Goal: Task Accomplishment & Management: Use online tool/utility

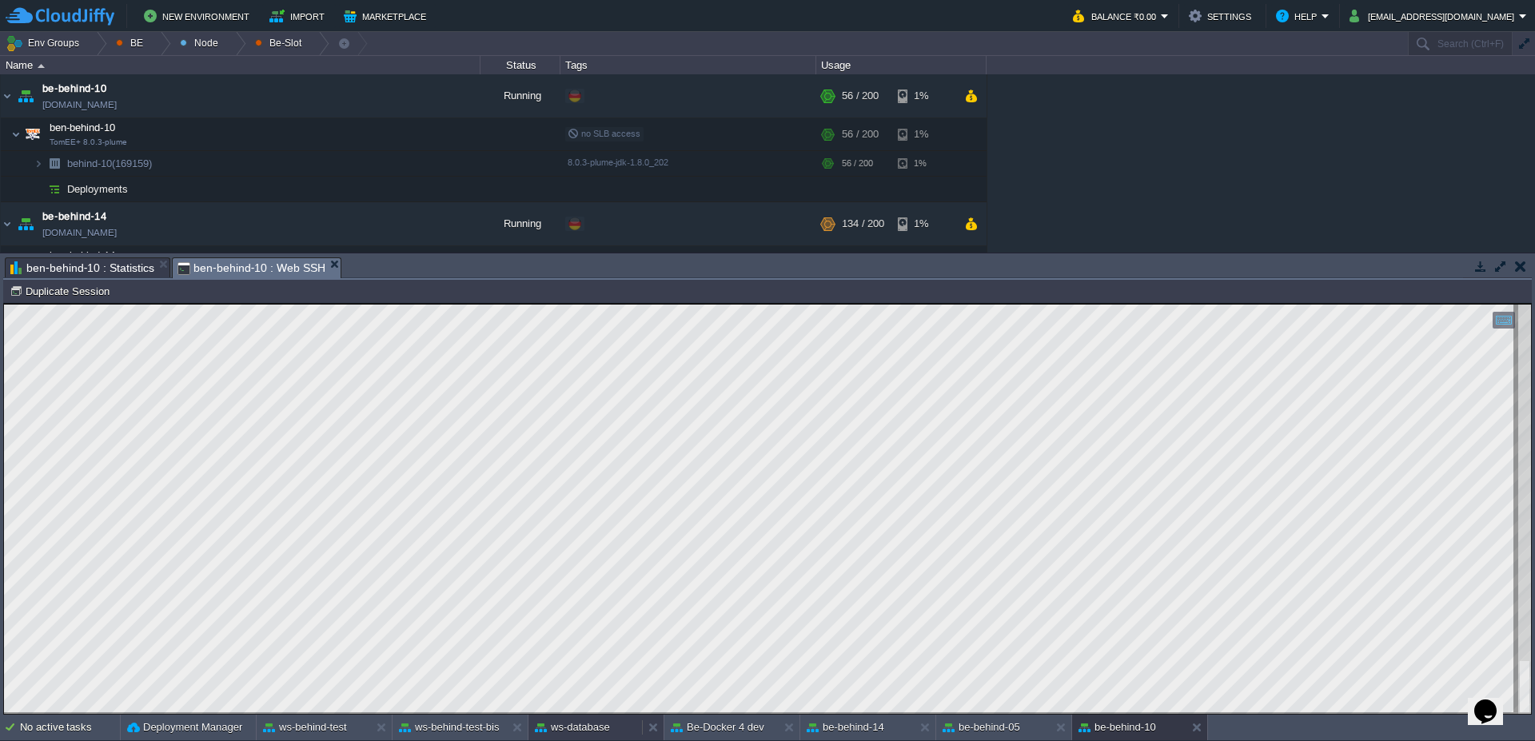
click at [560, 730] on button "ws-database" at bounding box center [572, 728] width 75 height 16
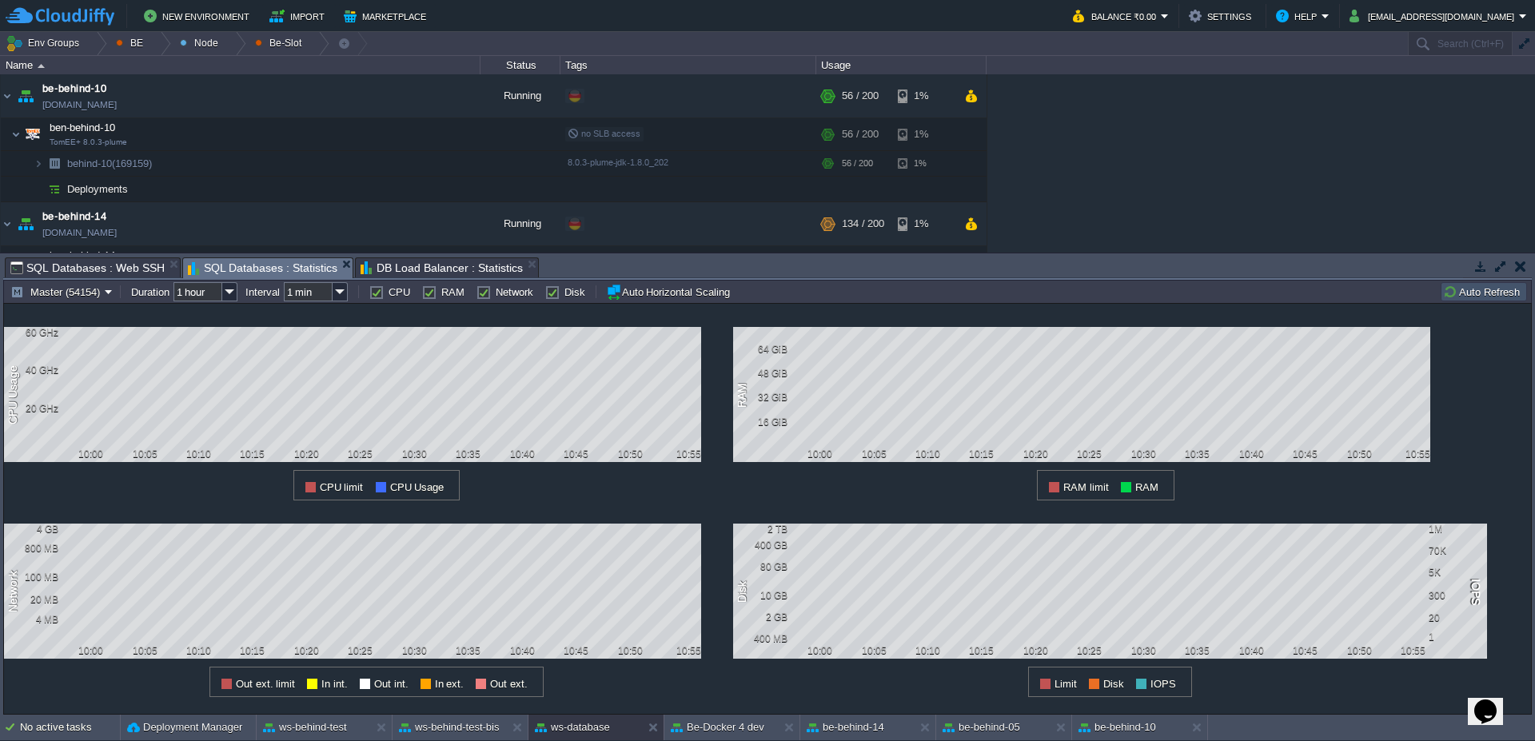
click at [1466, 296] on button "Auto Refresh" at bounding box center [1484, 292] width 82 height 14
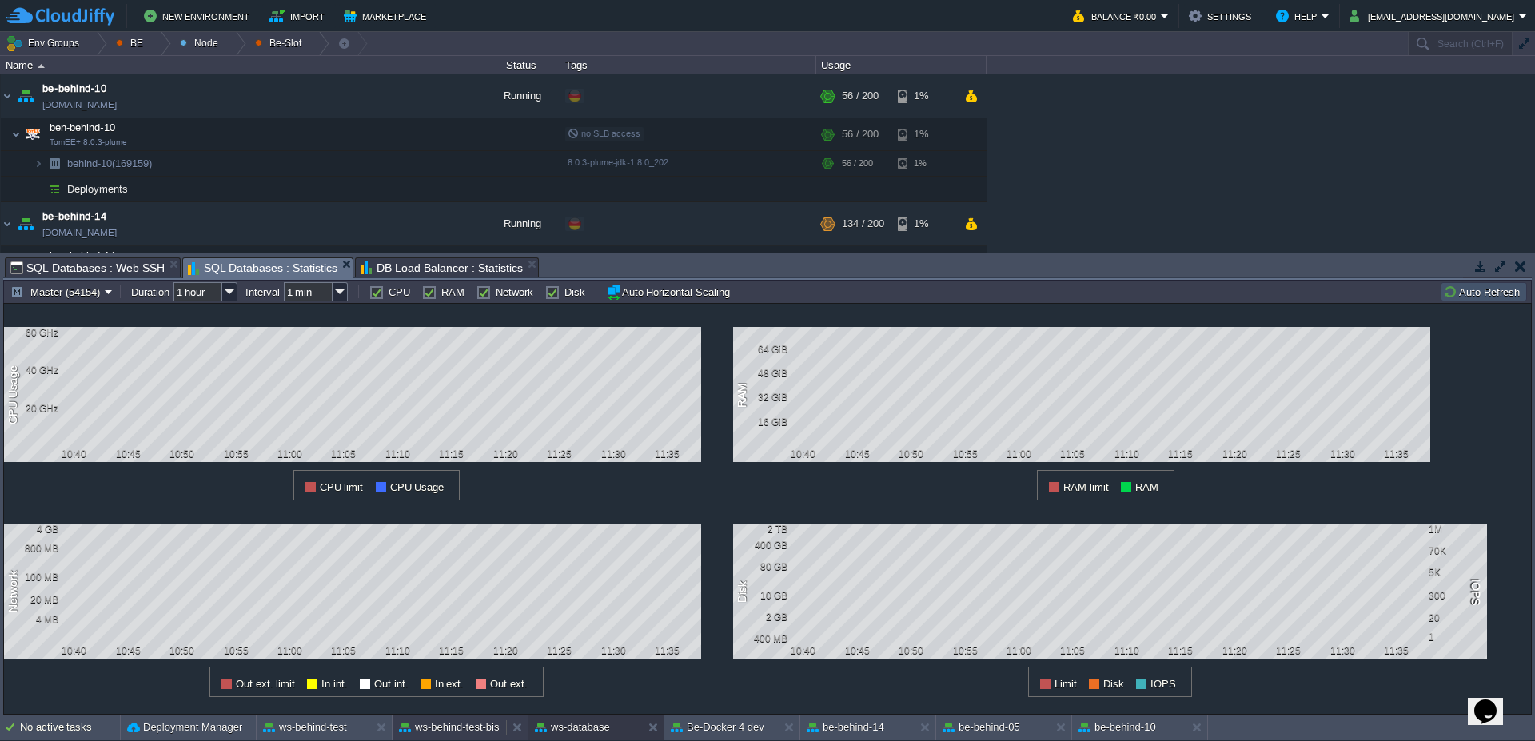
click at [434, 734] on button "ws-behind-test-bis" at bounding box center [449, 728] width 101 height 16
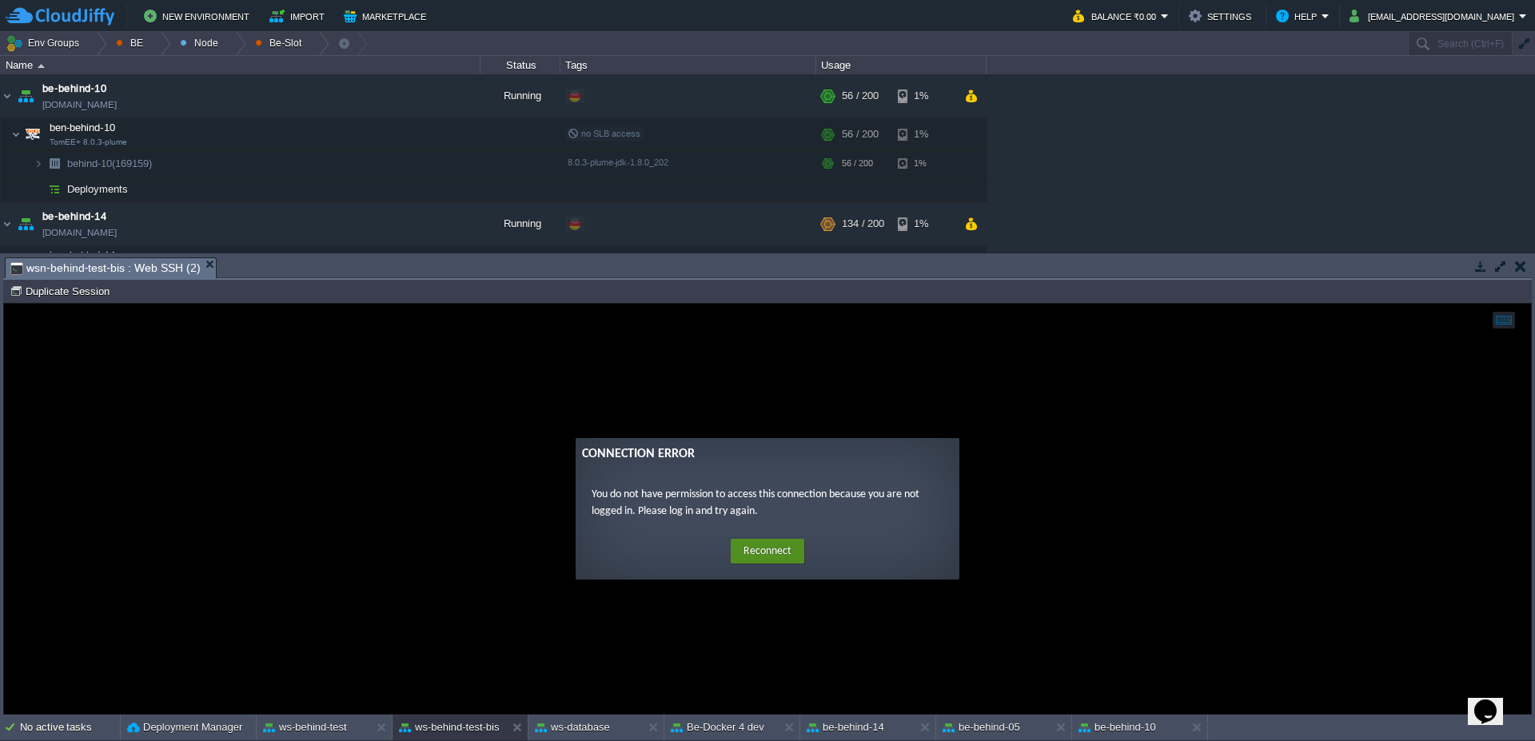
click at [783, 545] on button "Reconnect" at bounding box center [768, 552] width 74 height 26
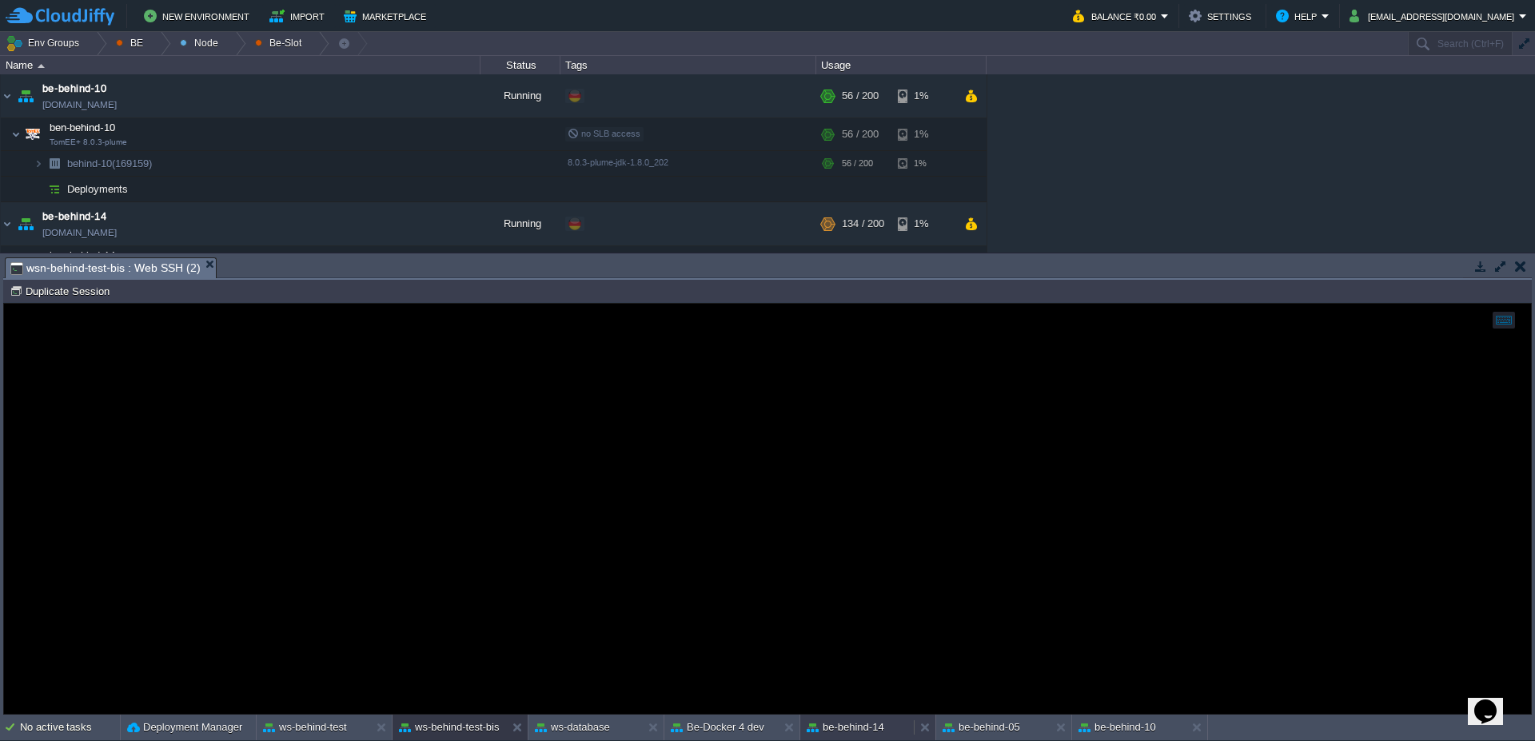
click at [850, 720] on button "be-behind-14" at bounding box center [846, 728] width 78 height 16
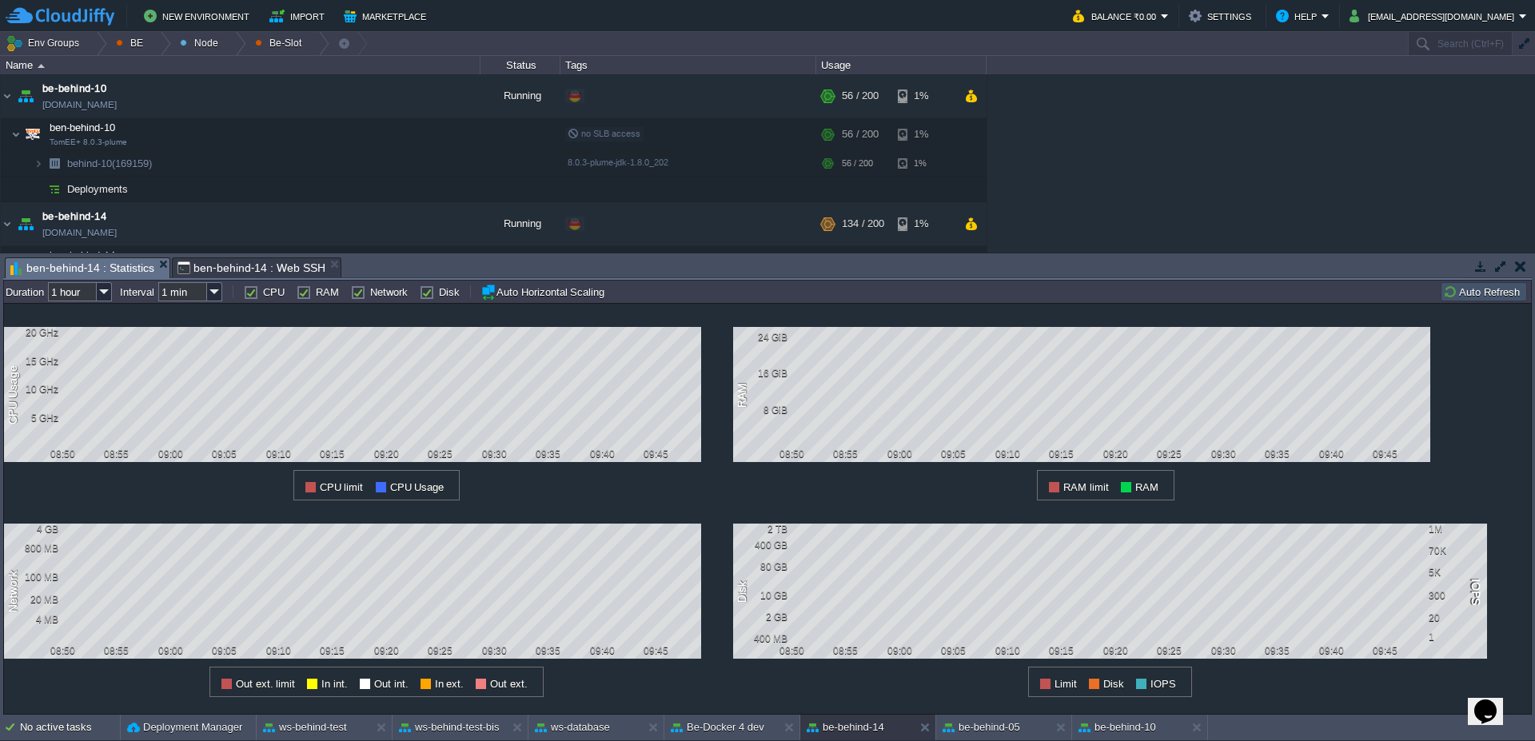
click at [1484, 283] on td "Auto Refresh" at bounding box center [1484, 291] width 86 height 19
click at [2, 100] on img at bounding box center [7, 95] width 13 height 43
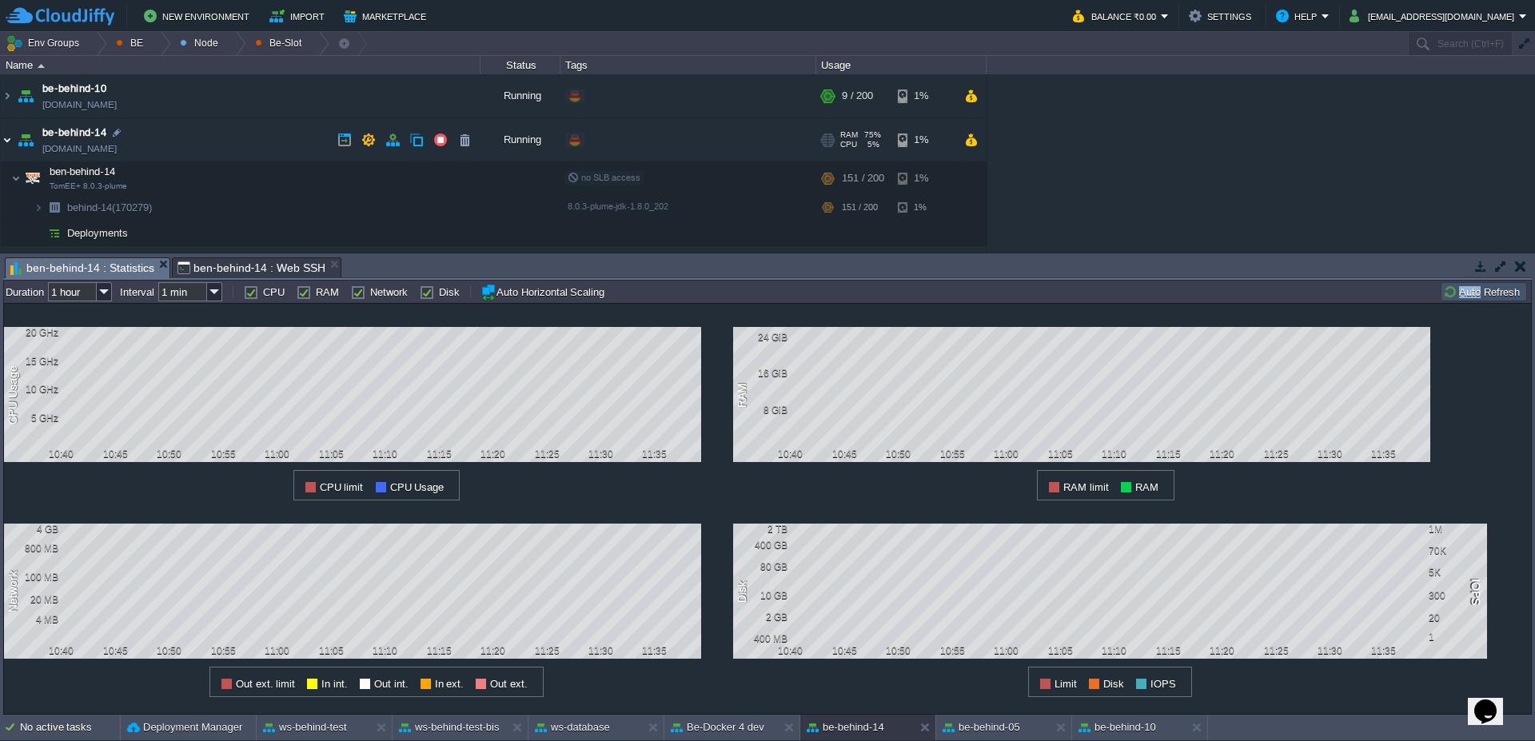
click at [1, 146] on img at bounding box center [7, 139] width 13 height 43
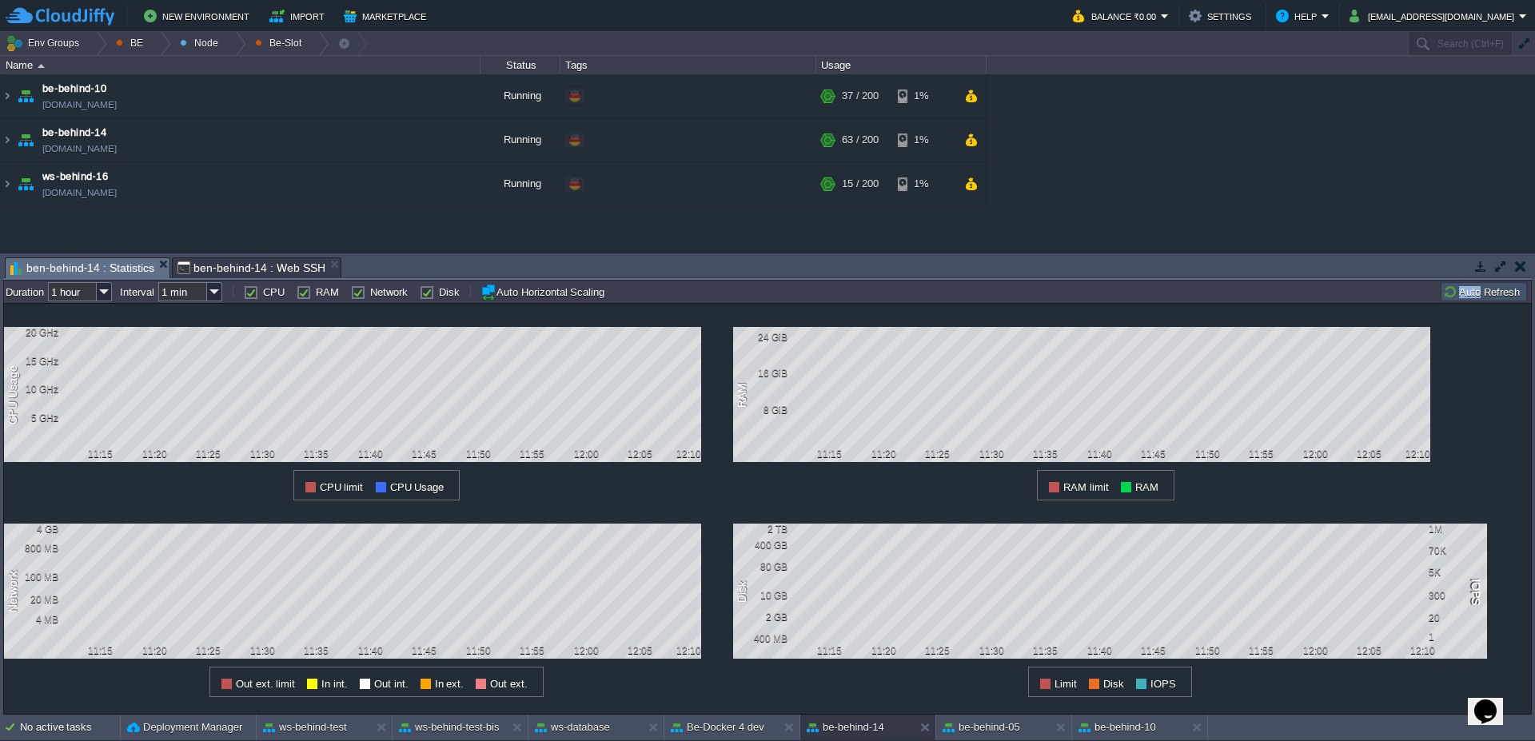
click at [1473, 289] on button "Auto Refresh" at bounding box center [1484, 292] width 82 height 14
click at [1133, 735] on button "be-behind-10" at bounding box center [1117, 728] width 78 height 16
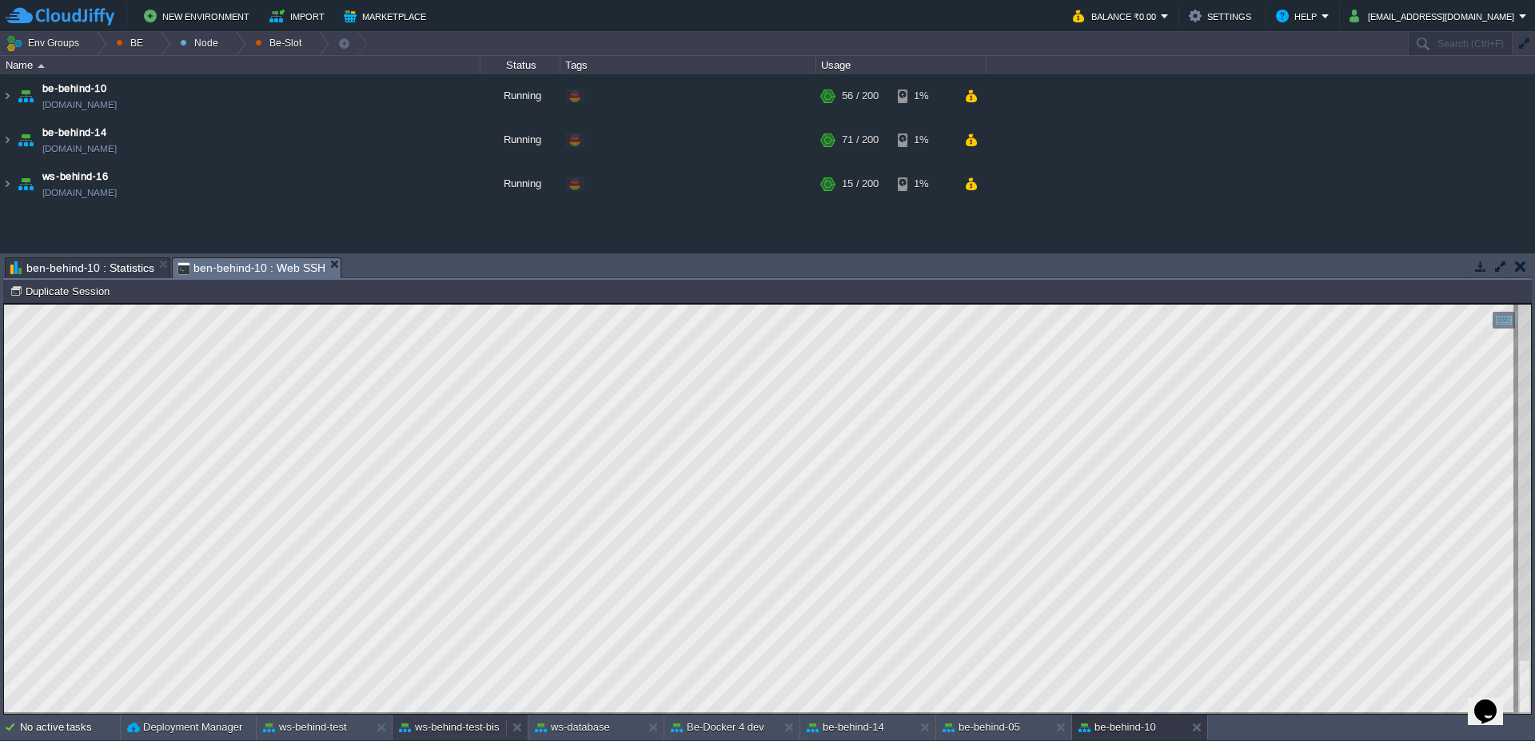
click at [443, 731] on button "ws-behind-test-bis" at bounding box center [449, 728] width 101 height 16
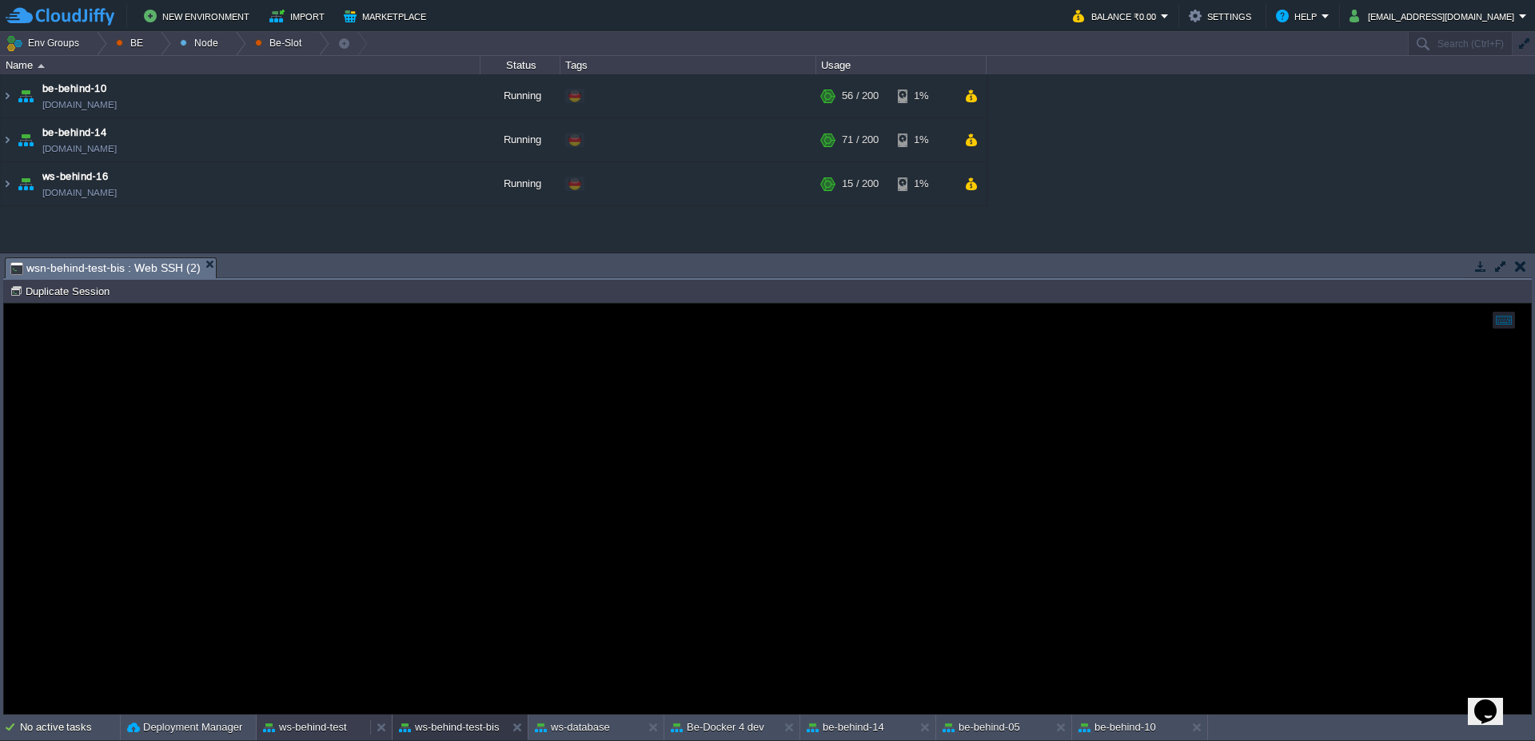
click at [320, 730] on button "ws-behind-test" at bounding box center [305, 728] width 84 height 16
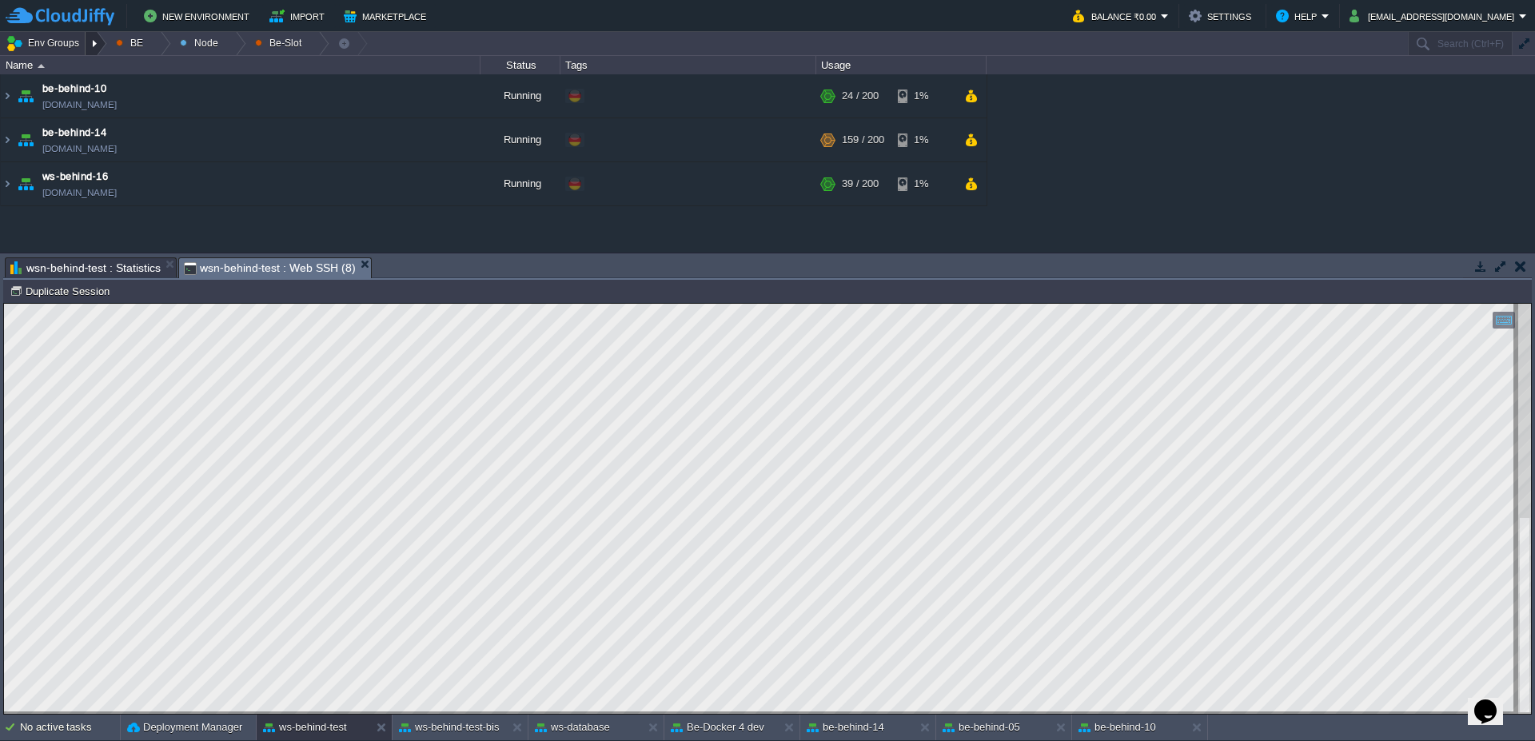
click at [98, 41] on div at bounding box center [97, 43] width 22 height 23
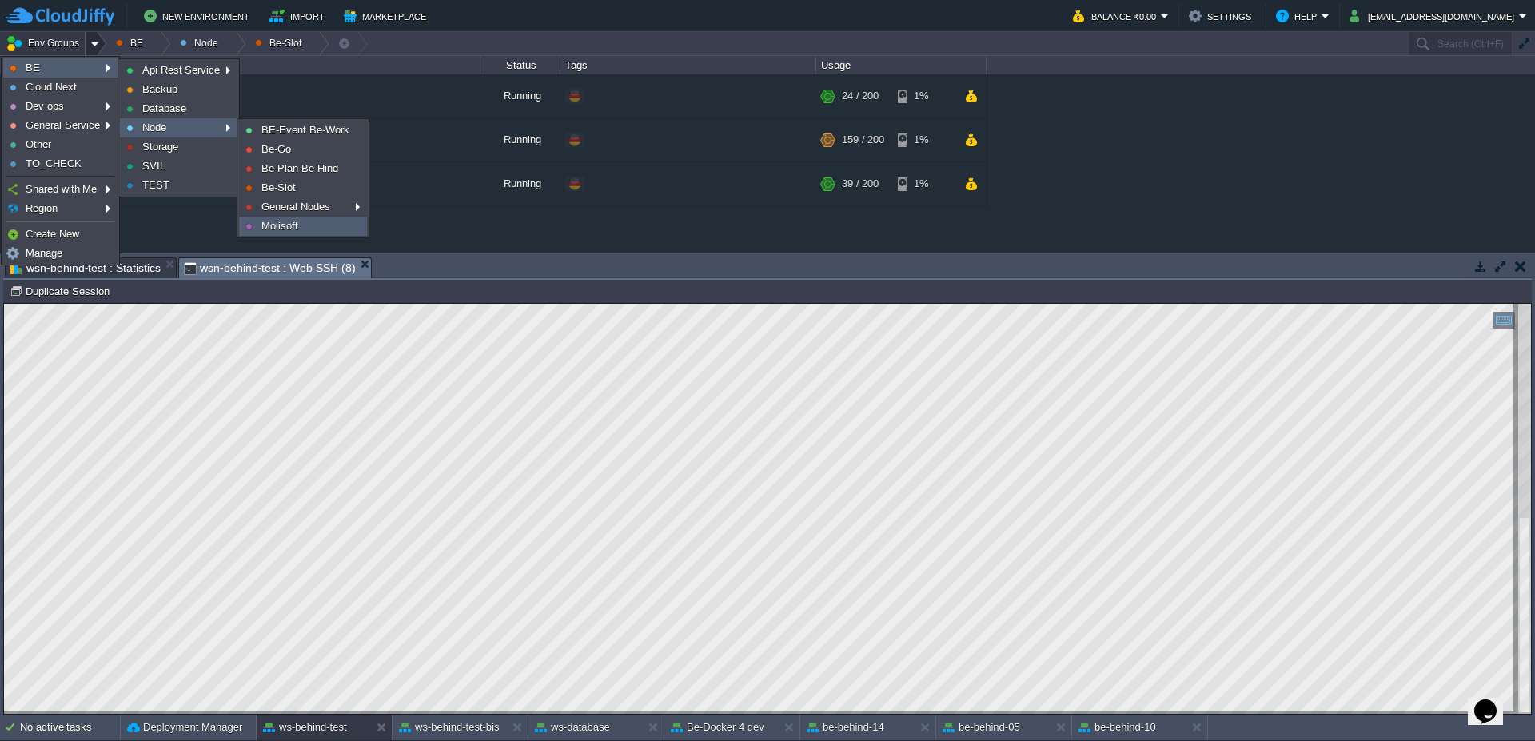
click at [282, 226] on span "Molisoft" at bounding box center [279, 226] width 37 height 12
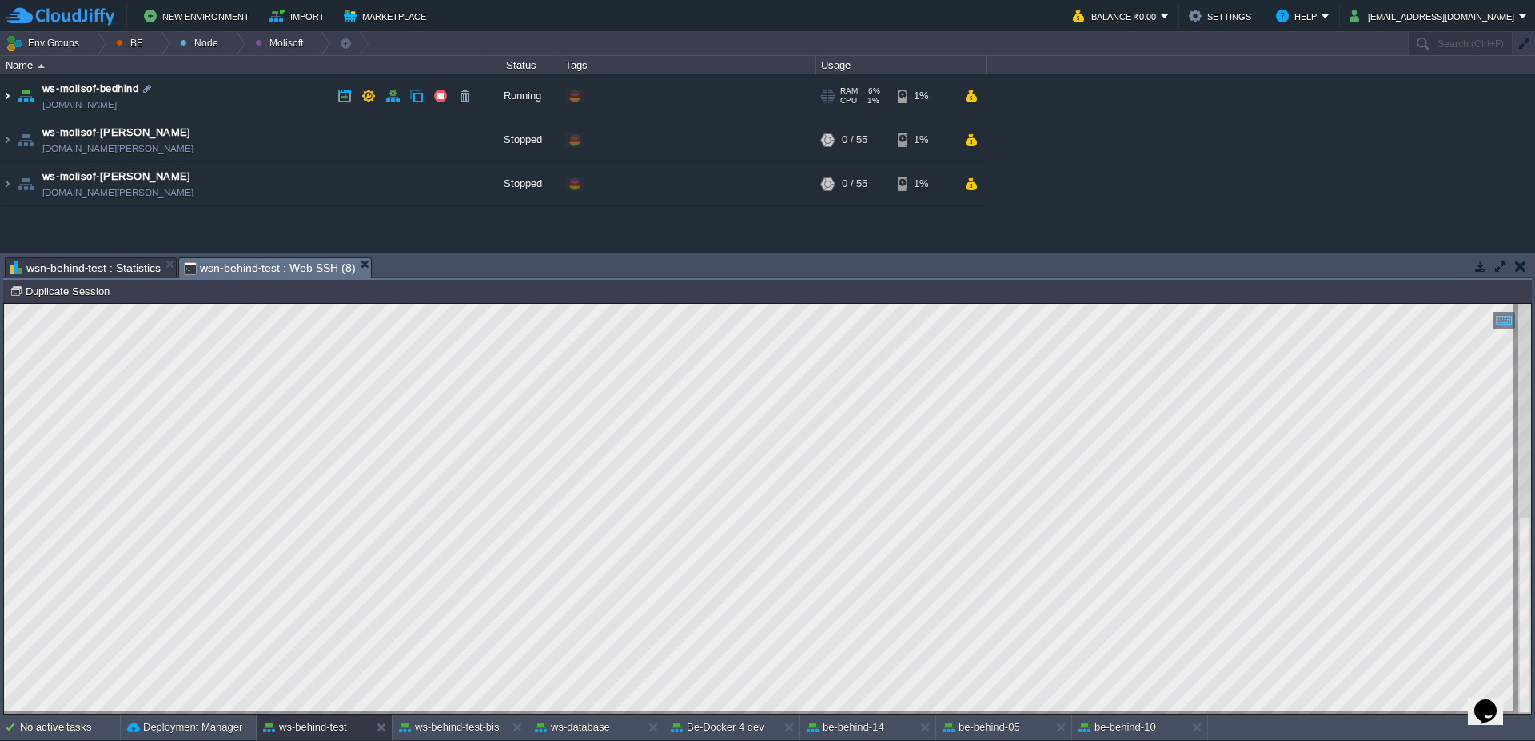
click at [11, 100] on img at bounding box center [7, 95] width 13 height 43
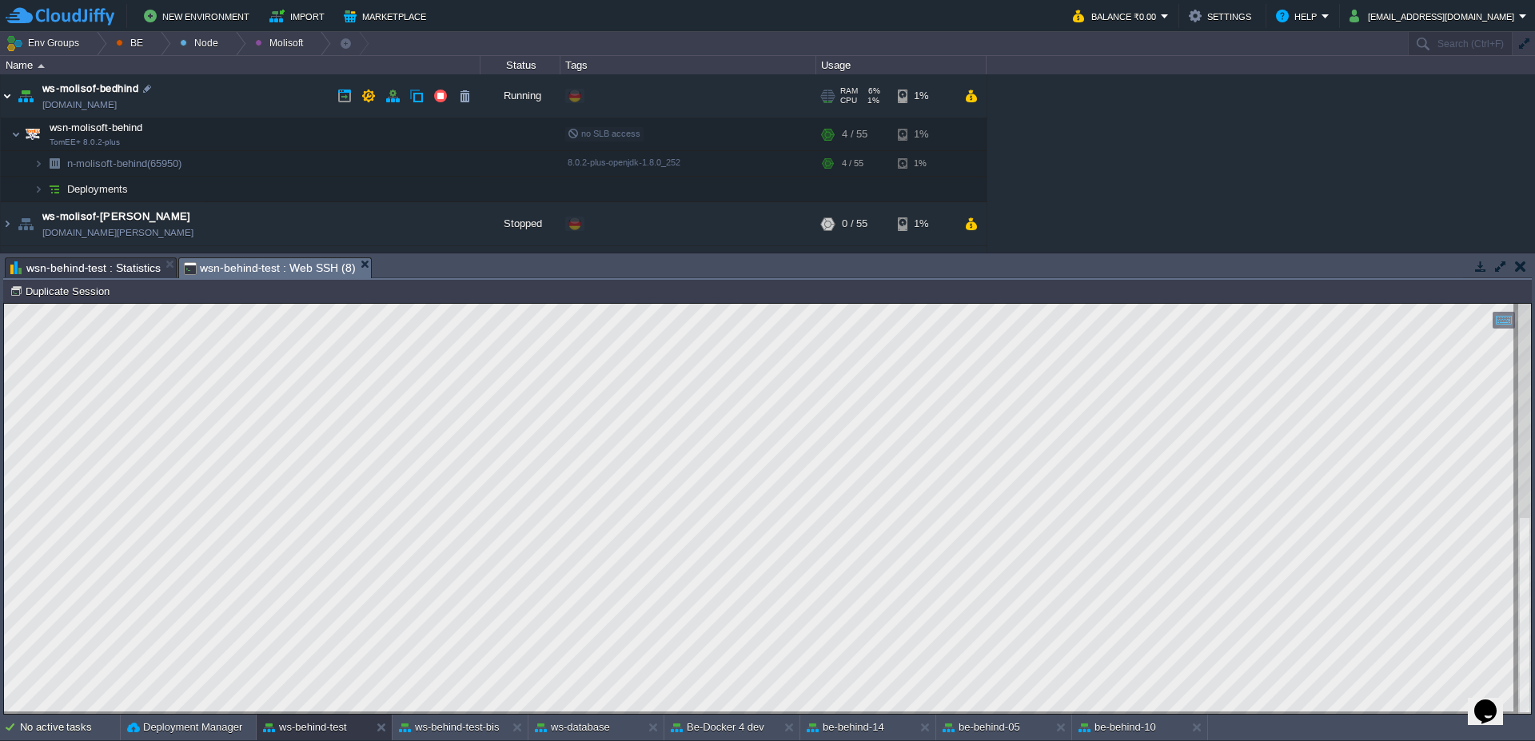
click at [1, 95] on img at bounding box center [7, 95] width 13 height 43
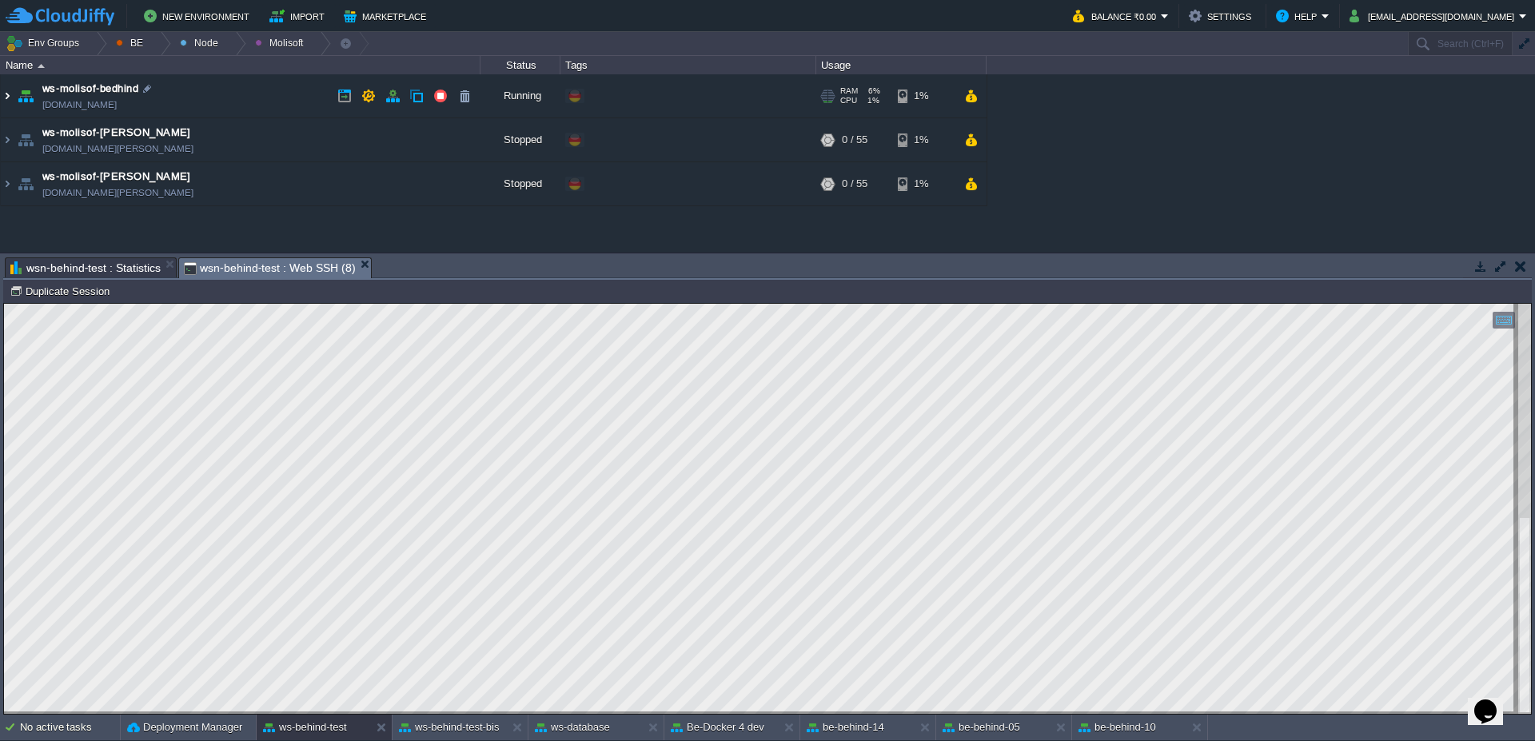
click at [4, 104] on img at bounding box center [7, 95] width 13 height 43
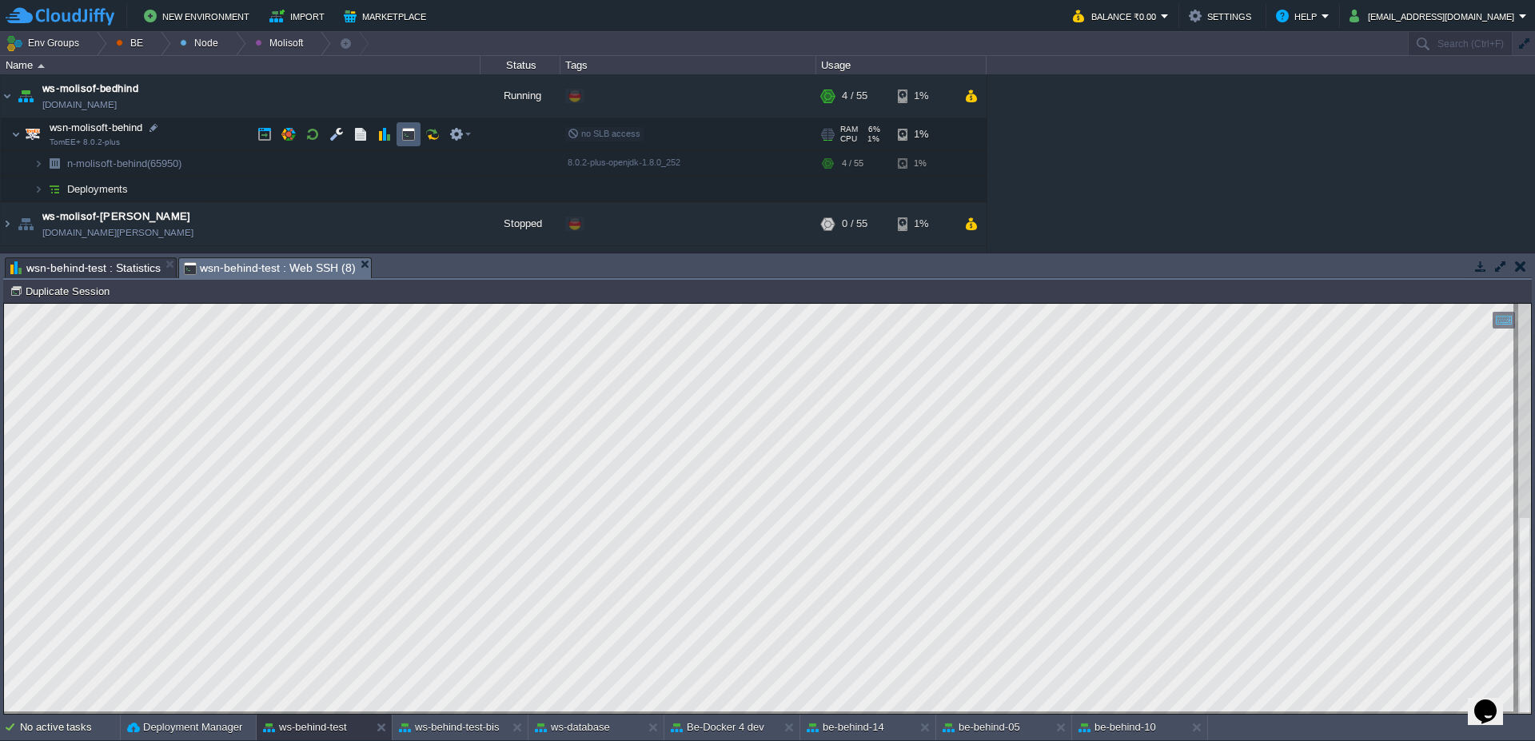
click at [417, 136] on td at bounding box center [409, 134] width 24 height 24
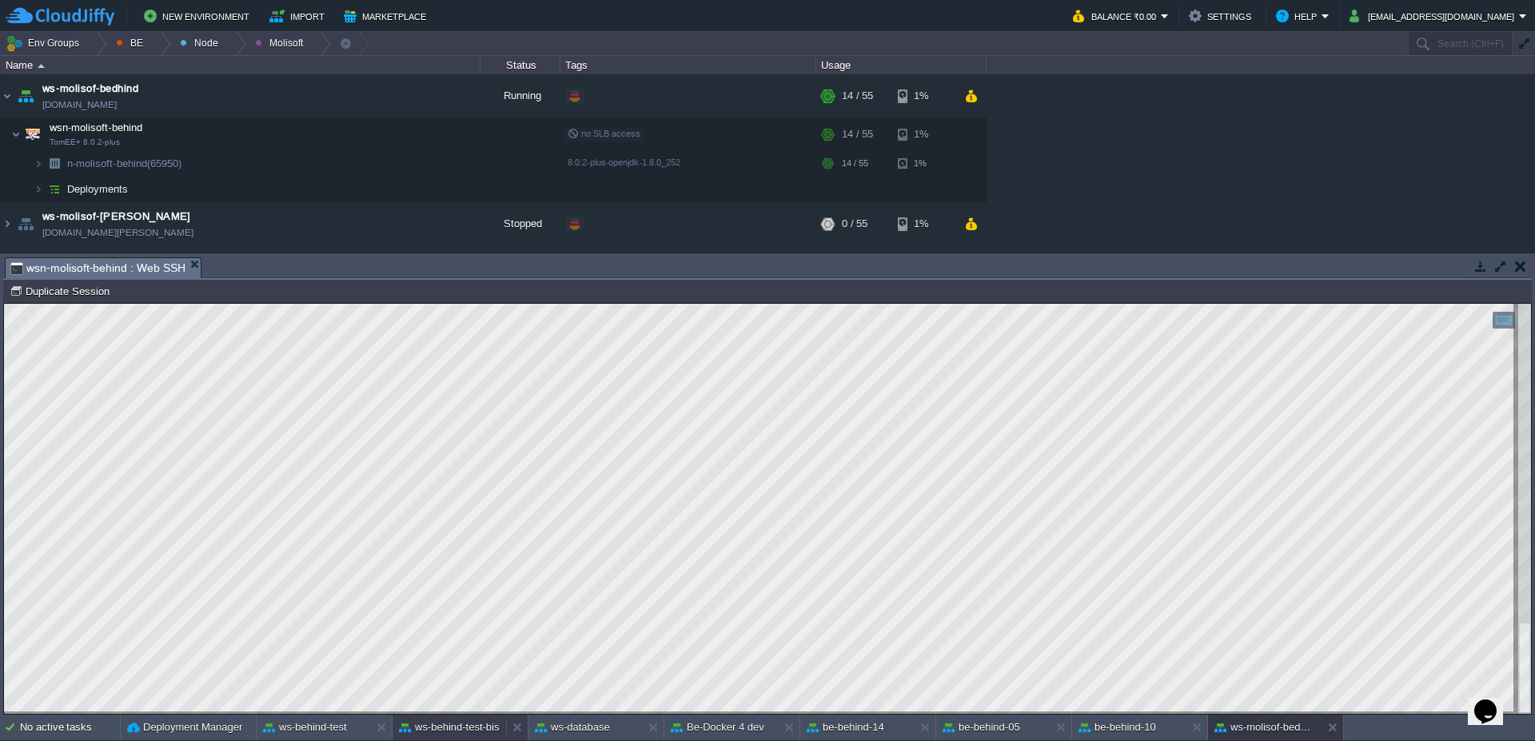
click at [464, 732] on button "ws-behind-test-bis" at bounding box center [449, 728] width 101 height 16
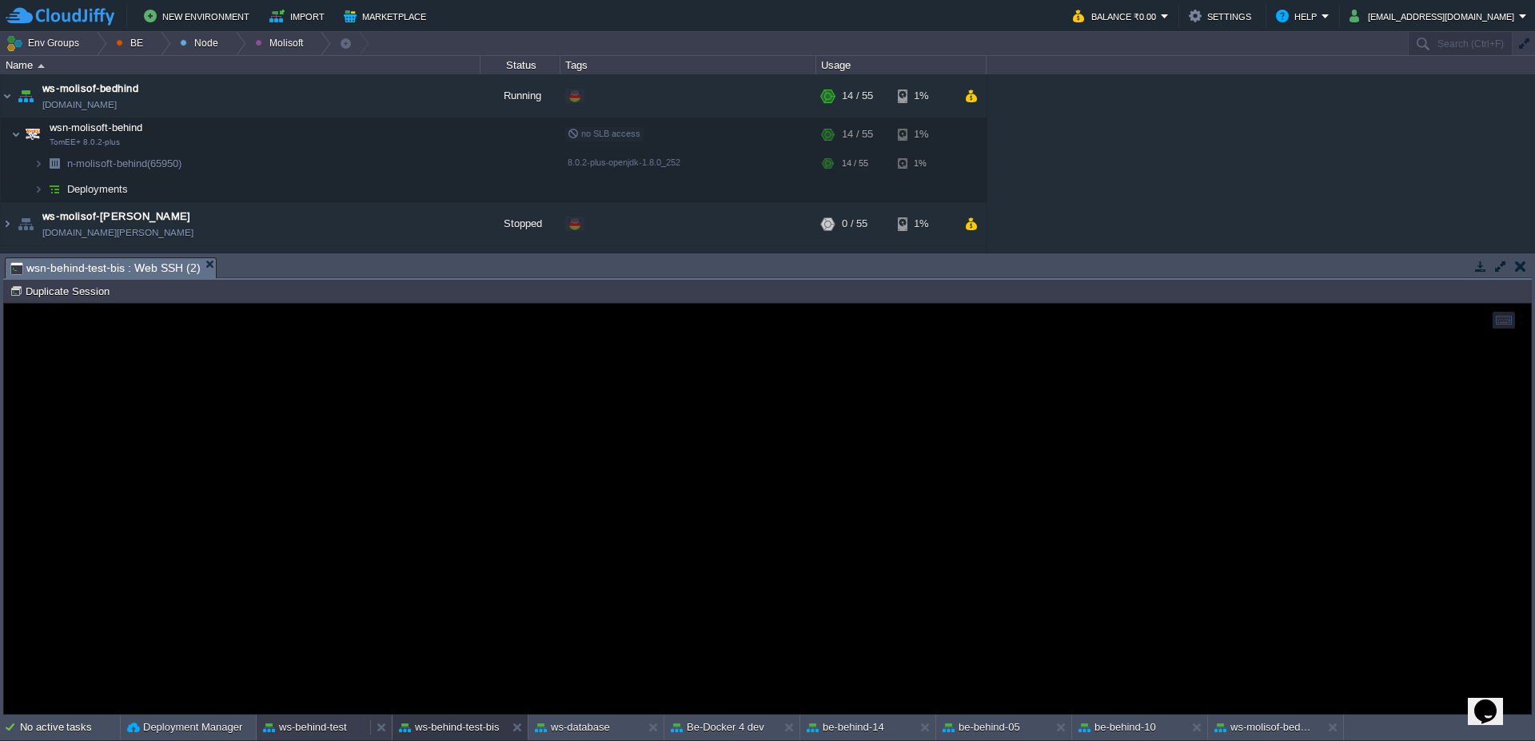
click at [322, 732] on button "ws-behind-test" at bounding box center [305, 728] width 84 height 16
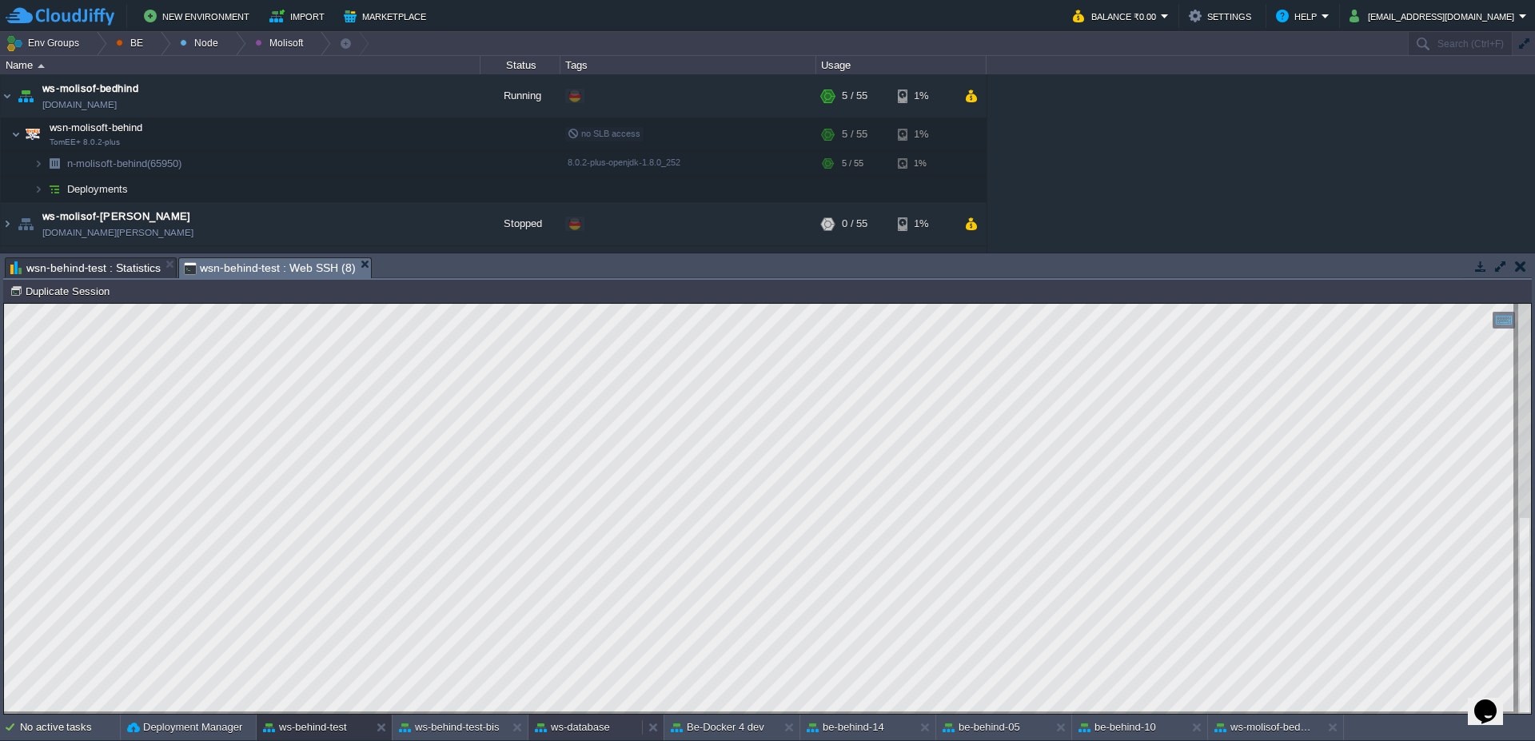
click at [573, 723] on button "ws-database" at bounding box center [572, 728] width 75 height 16
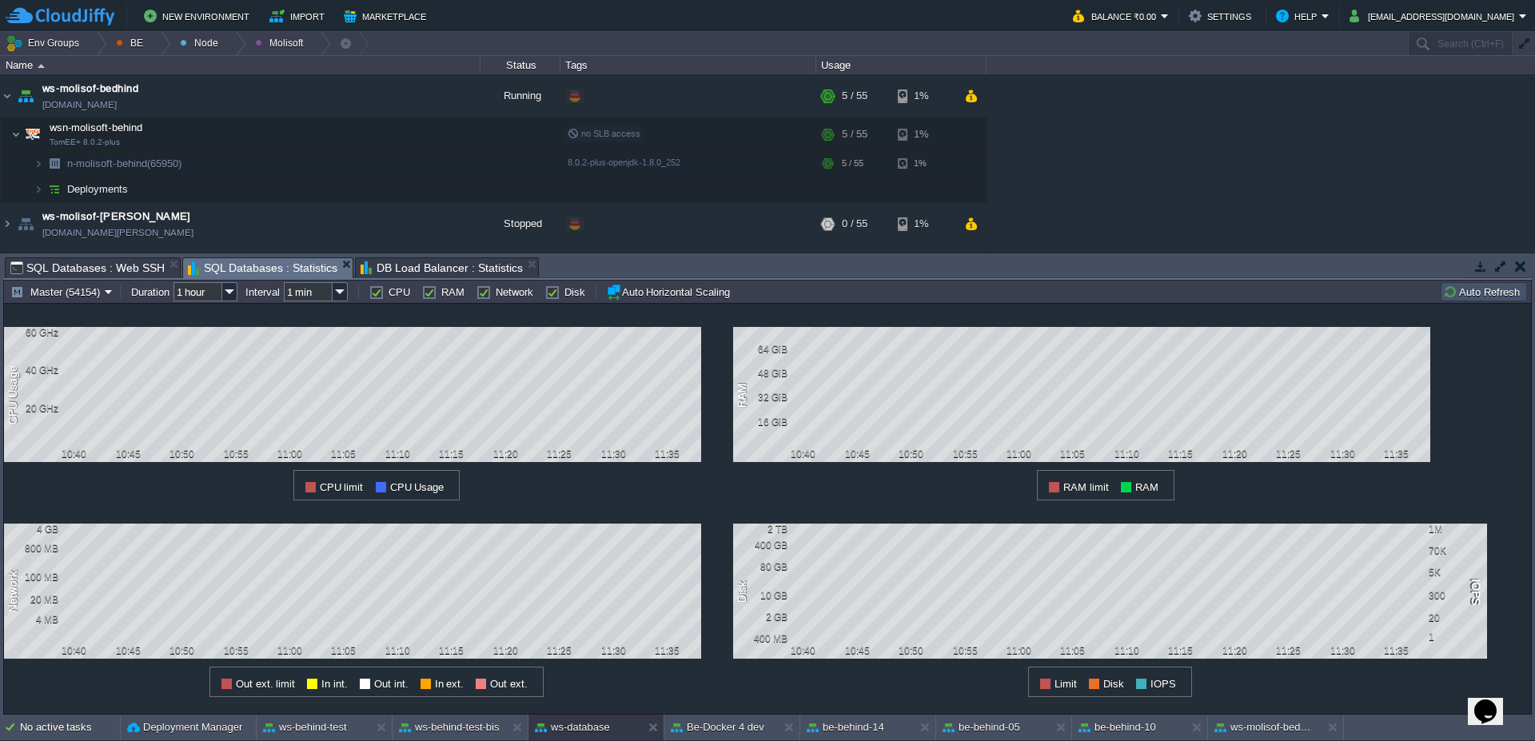
click at [1480, 296] on button "Auto Refresh" at bounding box center [1484, 292] width 82 height 14
